Goal: Navigation & Orientation: Find specific page/section

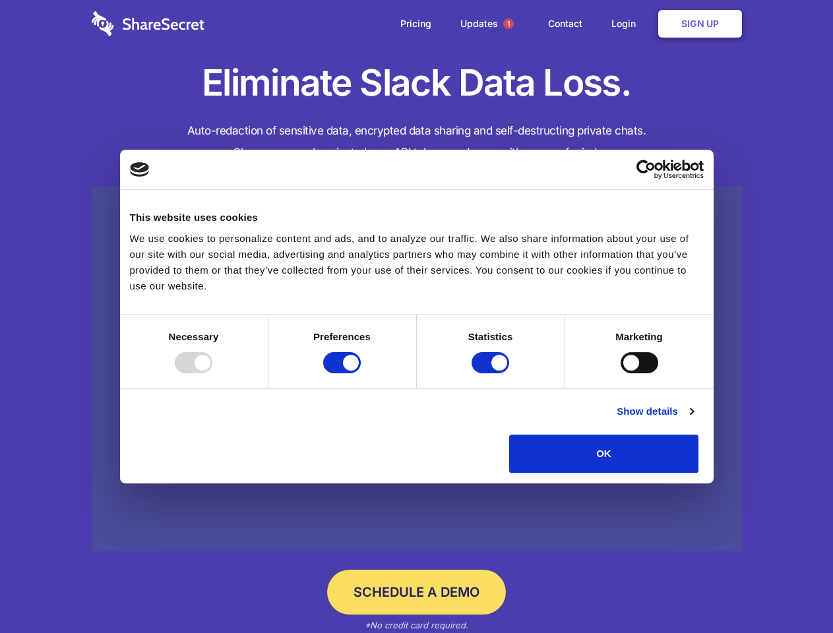
click at [212, 373] on div at bounding box center [194, 362] width 38 height 21
click at [361, 373] on input "Preferences" at bounding box center [342, 362] width 38 height 21
checkbox input "false"
click at [492, 373] on input "Statistics" at bounding box center [490, 362] width 38 height 21
checkbox input "false"
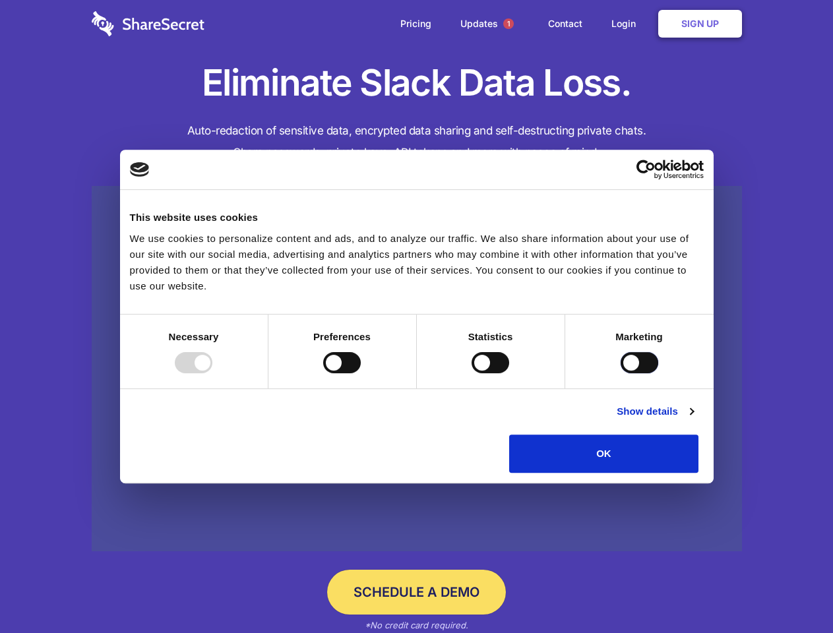
click at [620, 373] on input "Marketing" at bounding box center [639, 362] width 38 height 21
checkbox input "true"
click at [693, 419] on link "Show details" at bounding box center [654, 411] width 76 height 16
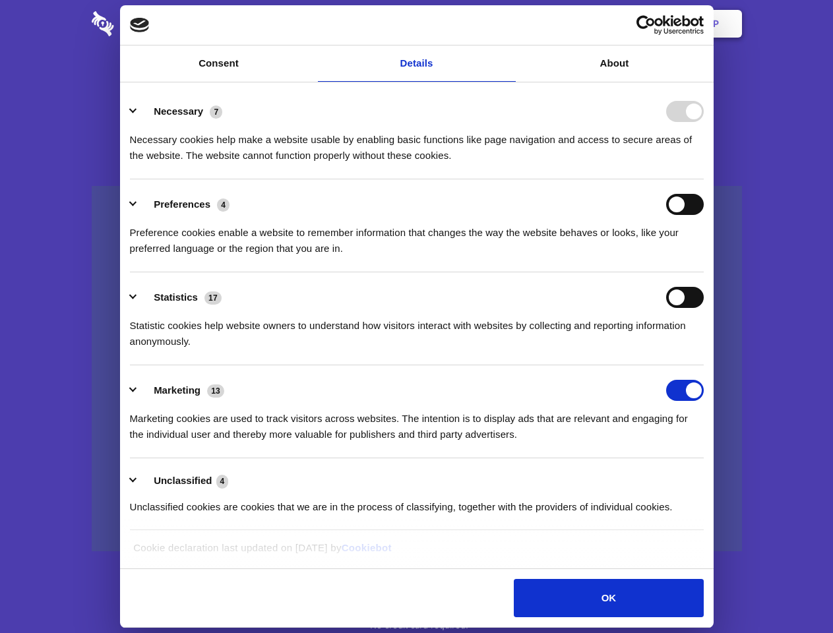
click at [703, 179] on li "Necessary 7 Necessary cookies help make a website usable by enabling basic func…" at bounding box center [417, 132] width 574 height 93
click at [508, 24] on span "1" at bounding box center [508, 23] width 11 height 11
